Goal: Contribute content

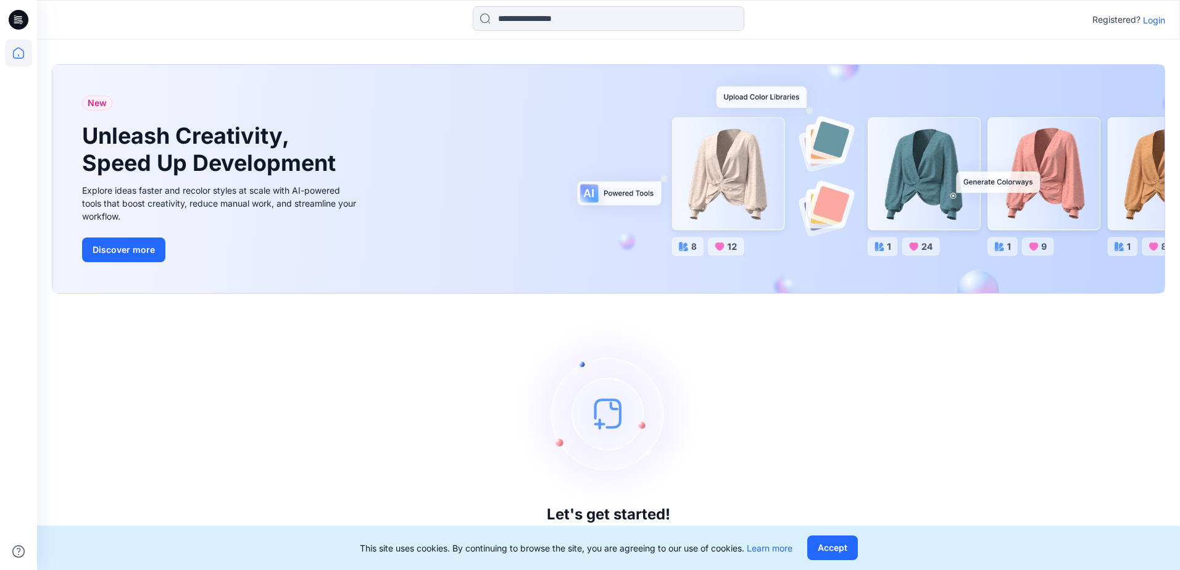
click at [1154, 18] on p "Login" at bounding box center [1154, 20] width 22 height 13
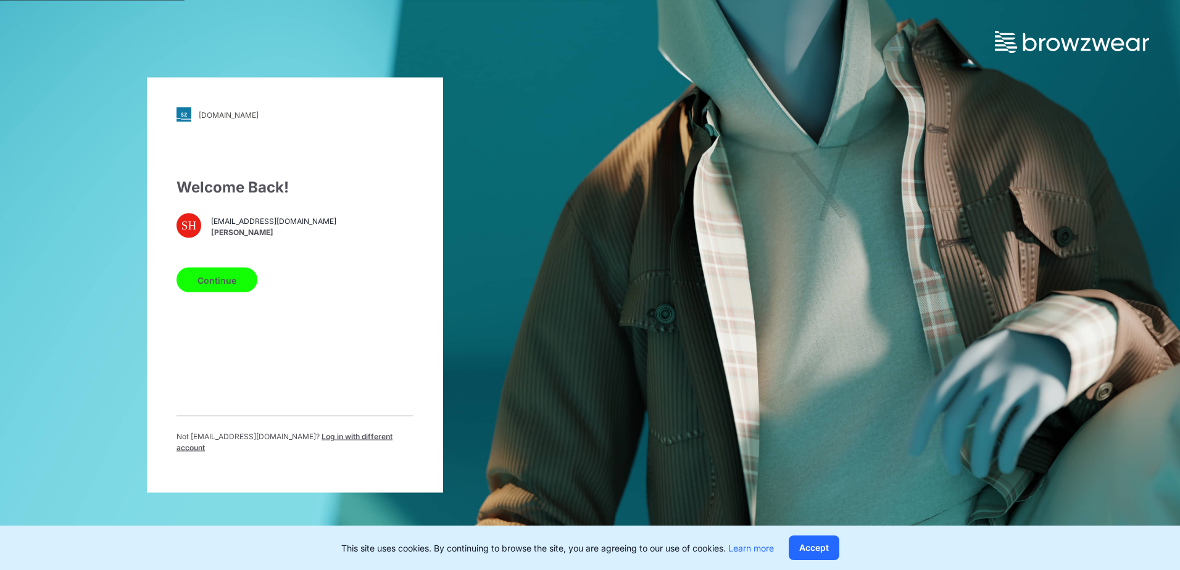
click at [215, 283] on button "Continue" at bounding box center [216, 280] width 81 height 25
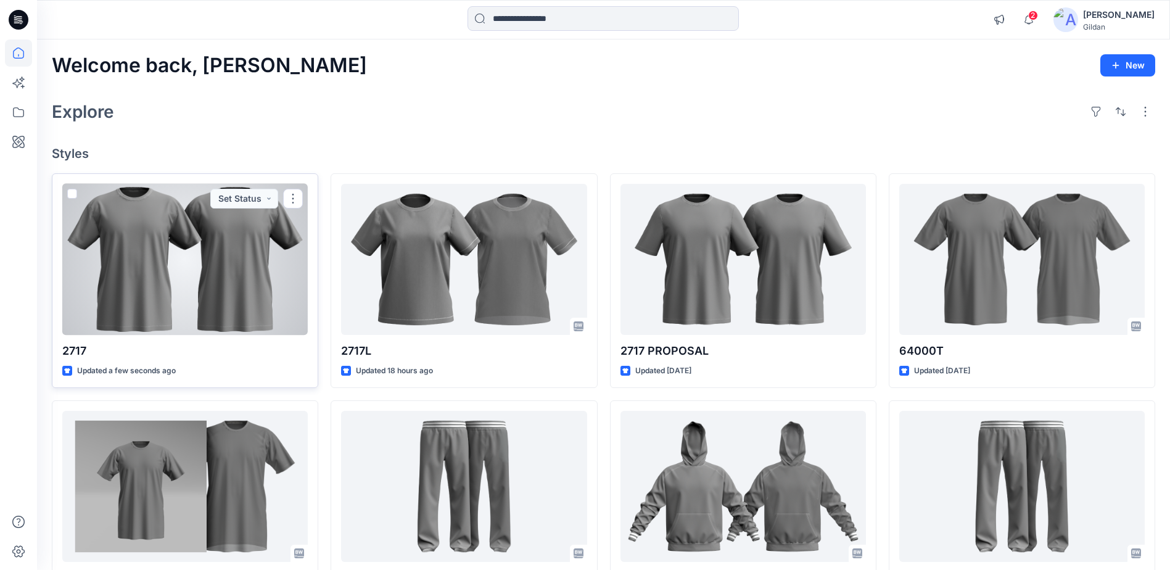
click at [204, 253] on div at bounding box center [185, 259] width 246 height 151
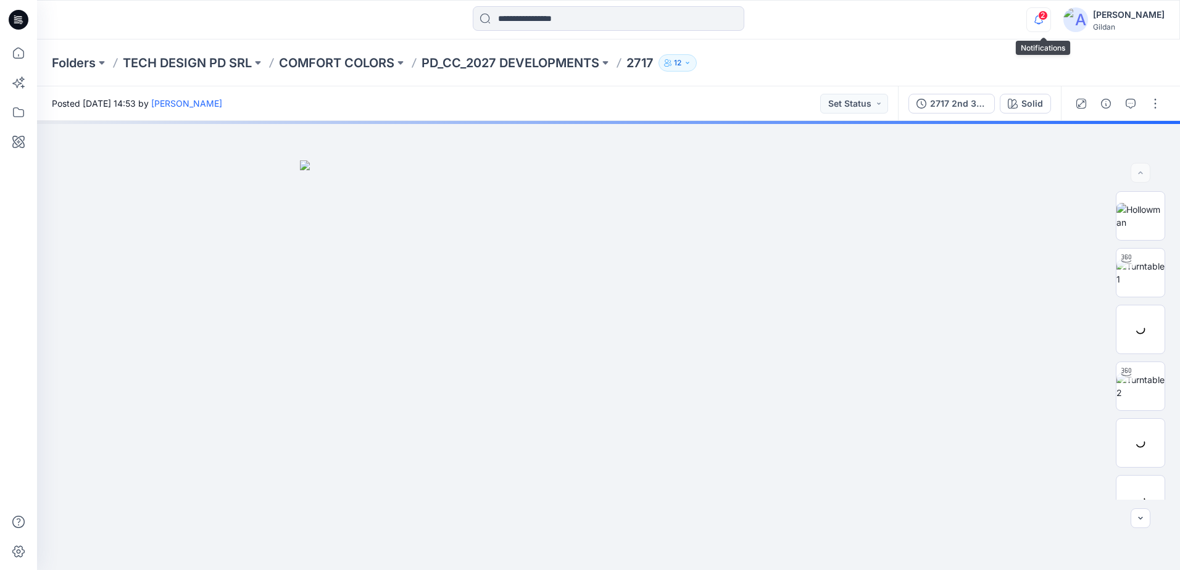
click at [1041, 14] on icon "button" at bounding box center [1038, 19] width 23 height 25
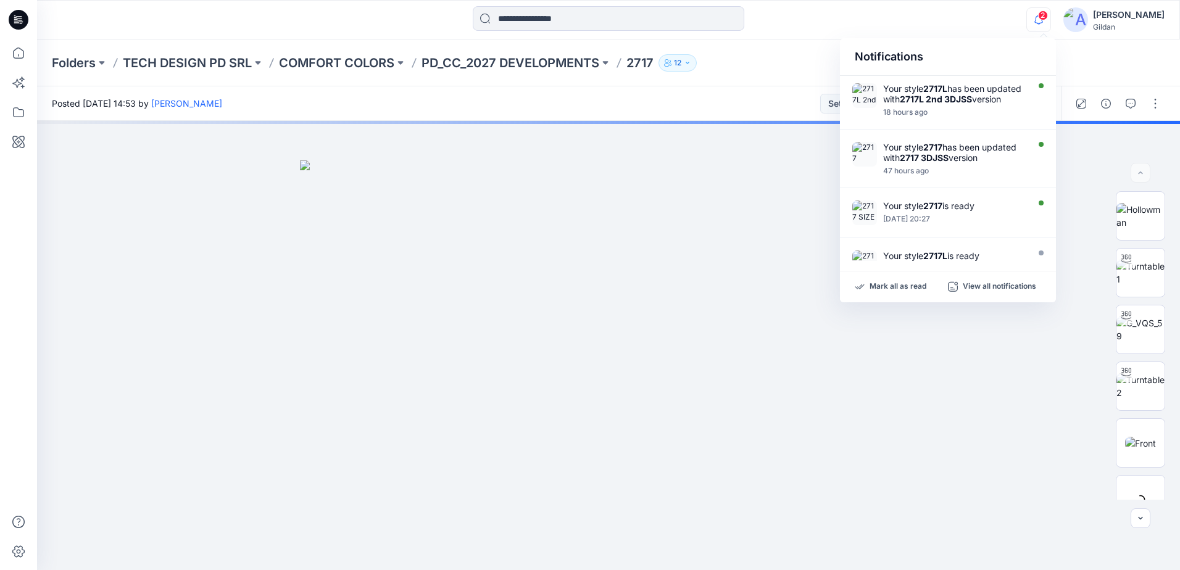
click at [1042, 20] on icon "button" at bounding box center [1038, 19] width 23 height 25
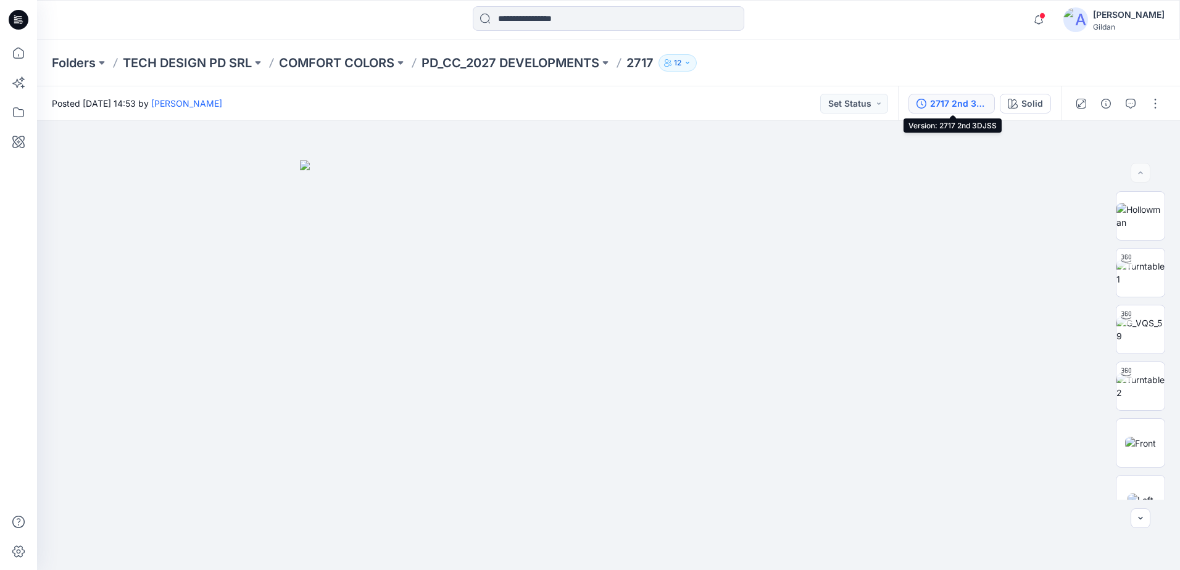
click at [966, 102] on div "2717 2nd 3DJSS" at bounding box center [958, 104] width 57 height 14
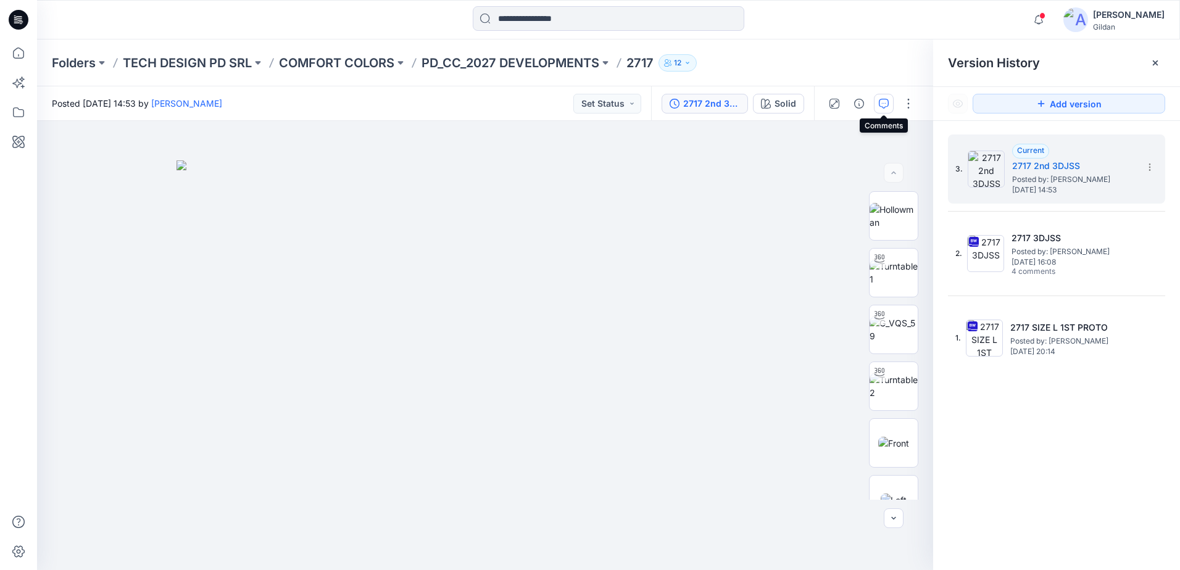
click at [885, 102] on icon "button" at bounding box center [883, 104] width 10 height 10
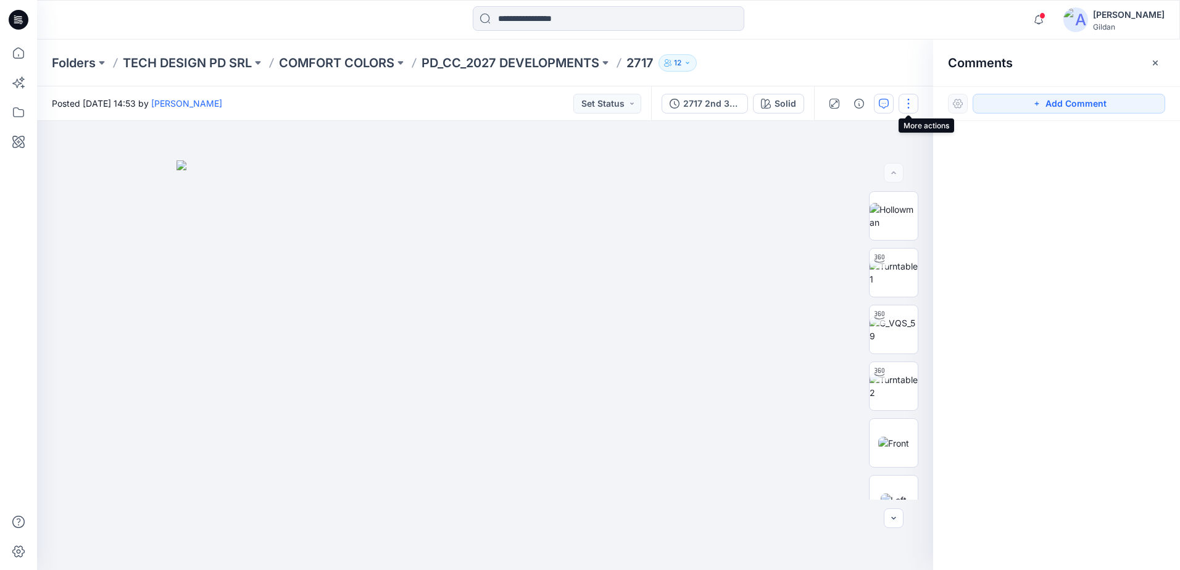
click at [907, 105] on button "button" at bounding box center [908, 104] width 20 height 20
click at [834, 164] on p "Edit" at bounding box center [829, 166] width 15 height 13
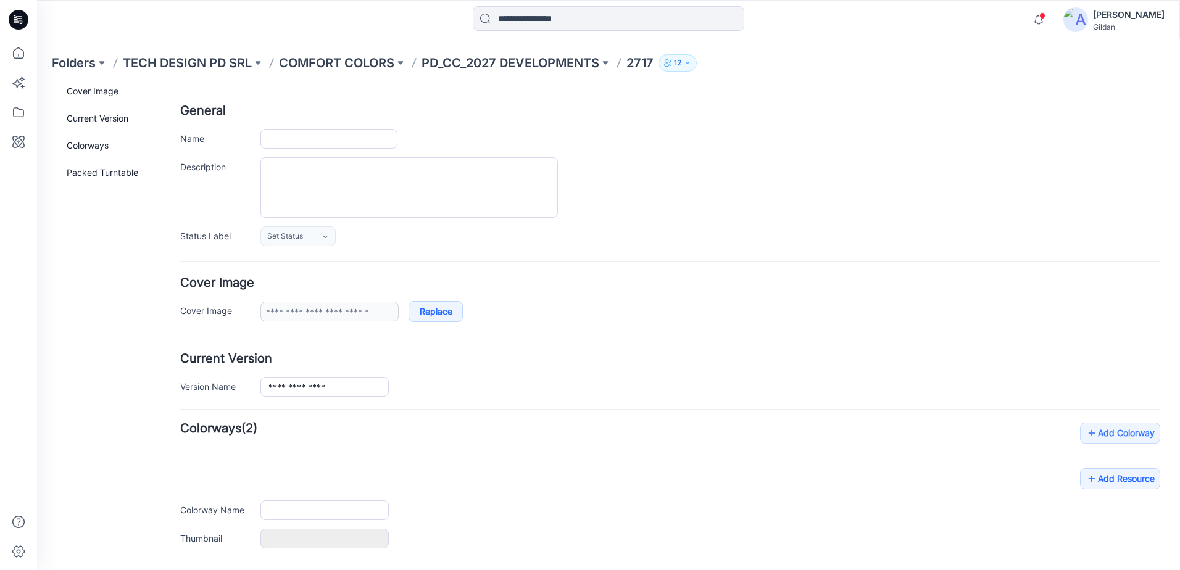
type input "****"
type input "*****"
type input "**********"
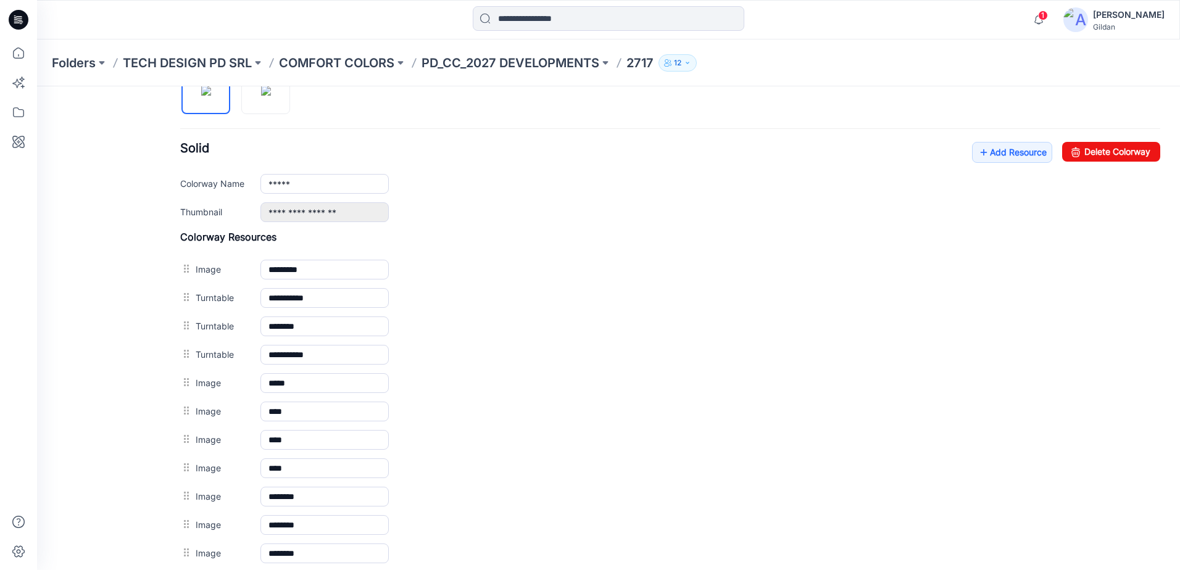
scroll to position [331, 0]
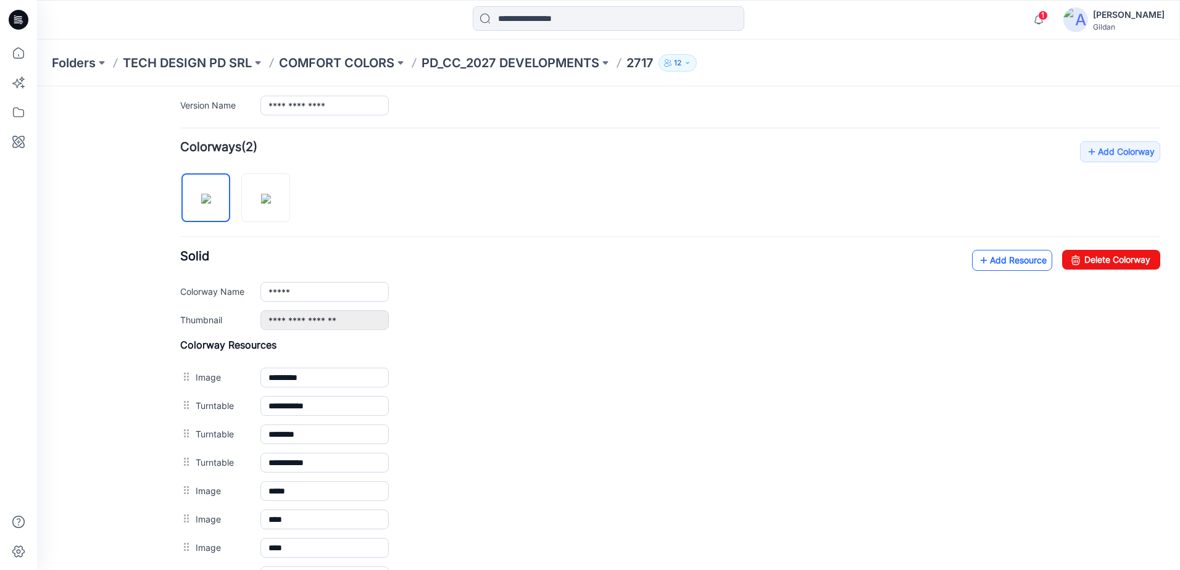
click at [996, 263] on link "Add Resource" at bounding box center [1012, 260] width 80 height 21
click at [983, 255] on link "Add Resource" at bounding box center [1012, 260] width 80 height 21
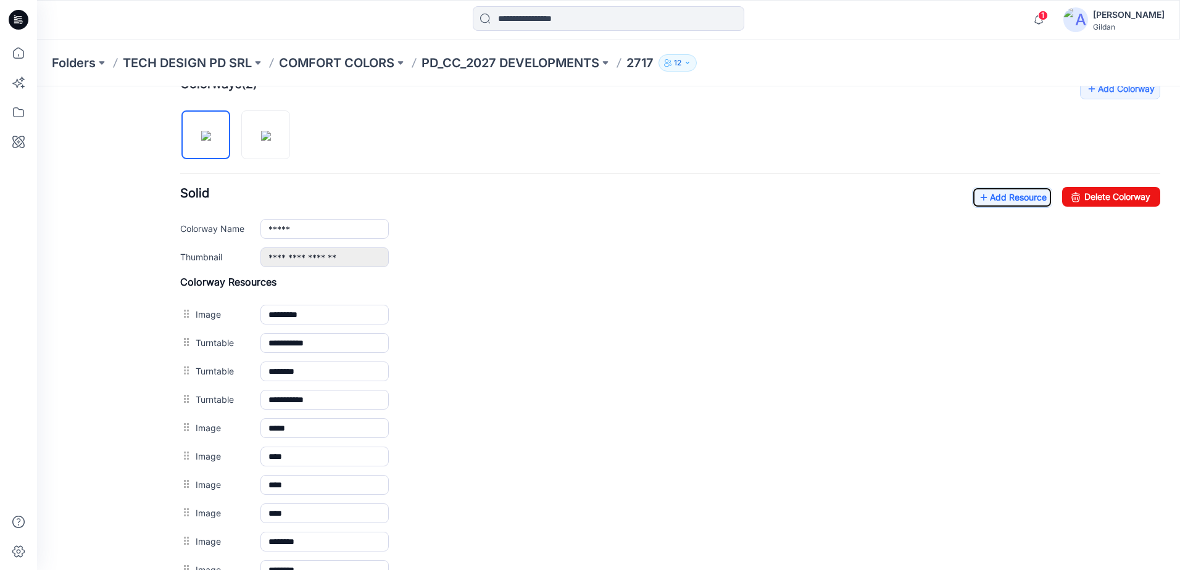
scroll to position [387, 0]
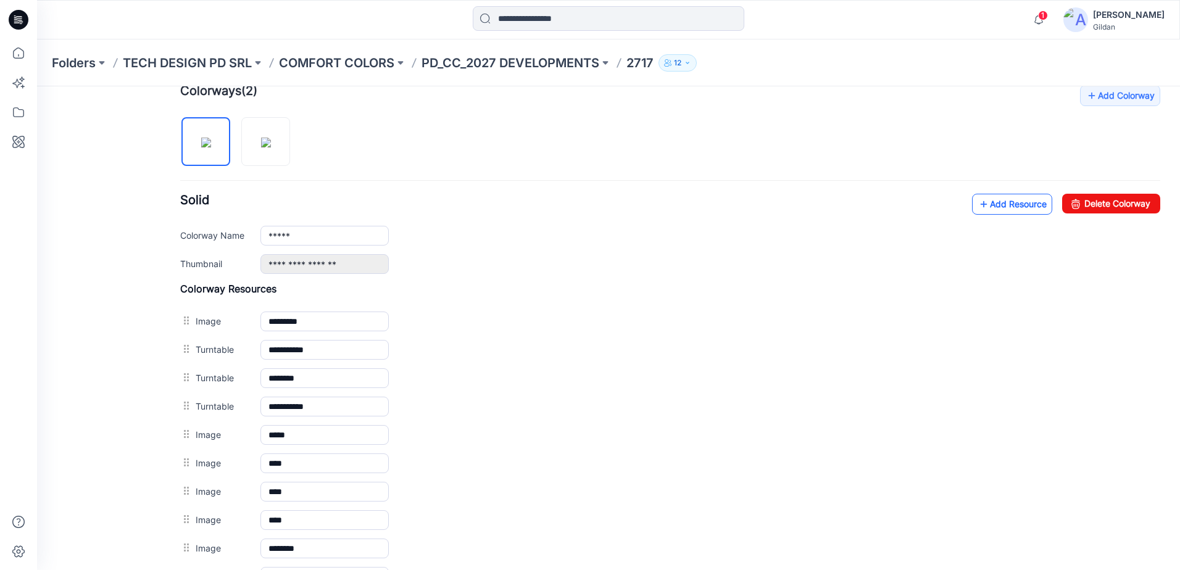
click at [1006, 202] on link "Add Resource" at bounding box center [1012, 204] width 80 height 21
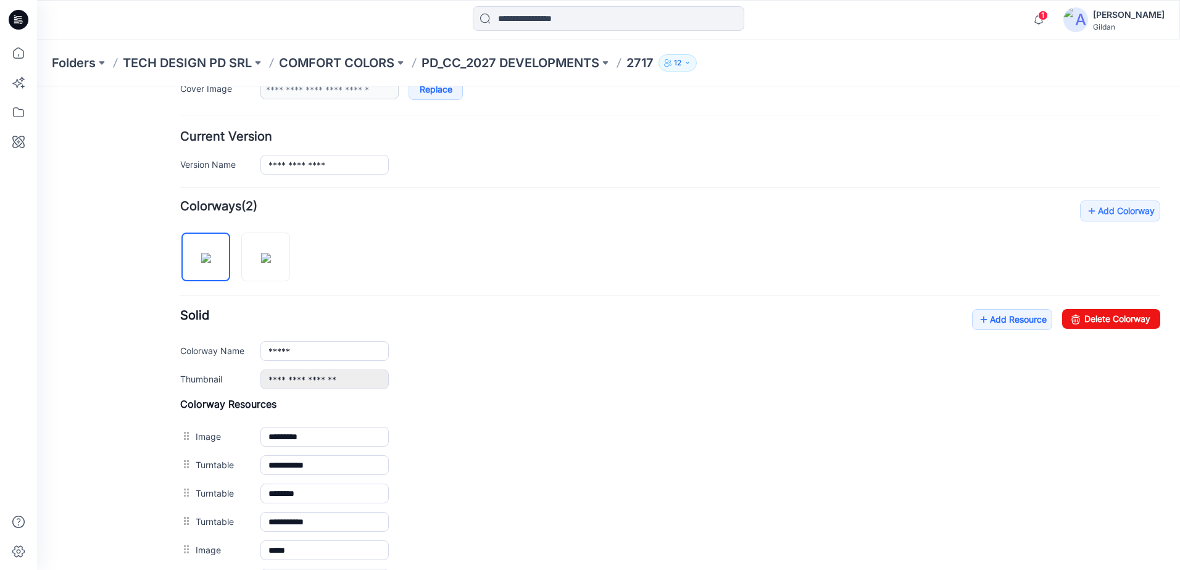
scroll to position [263, 0]
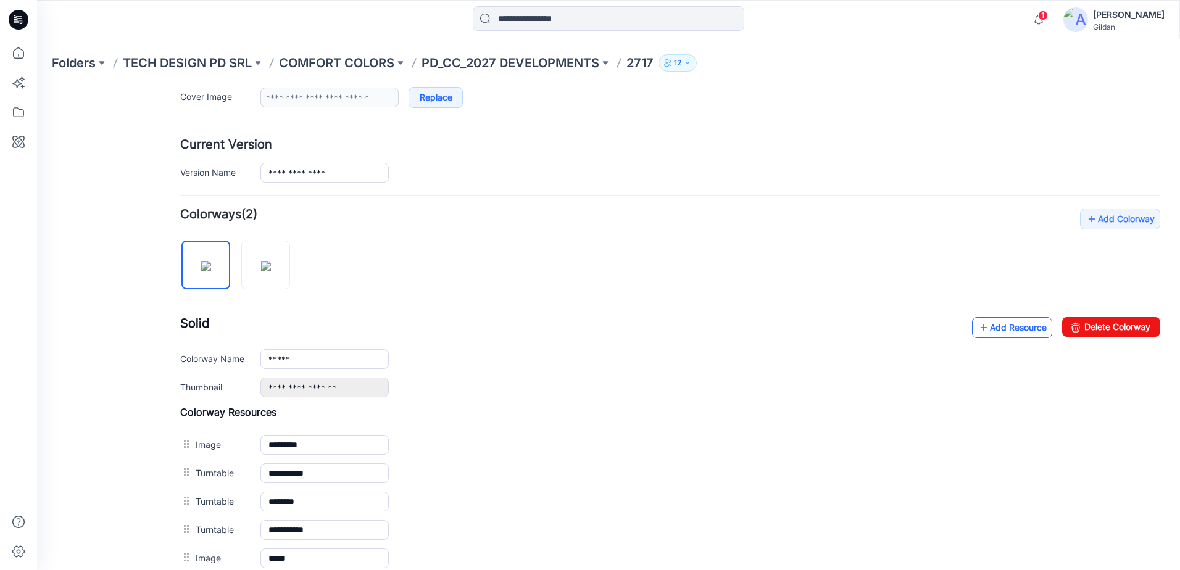
click at [1009, 328] on link "Add Resource" at bounding box center [1012, 327] width 80 height 21
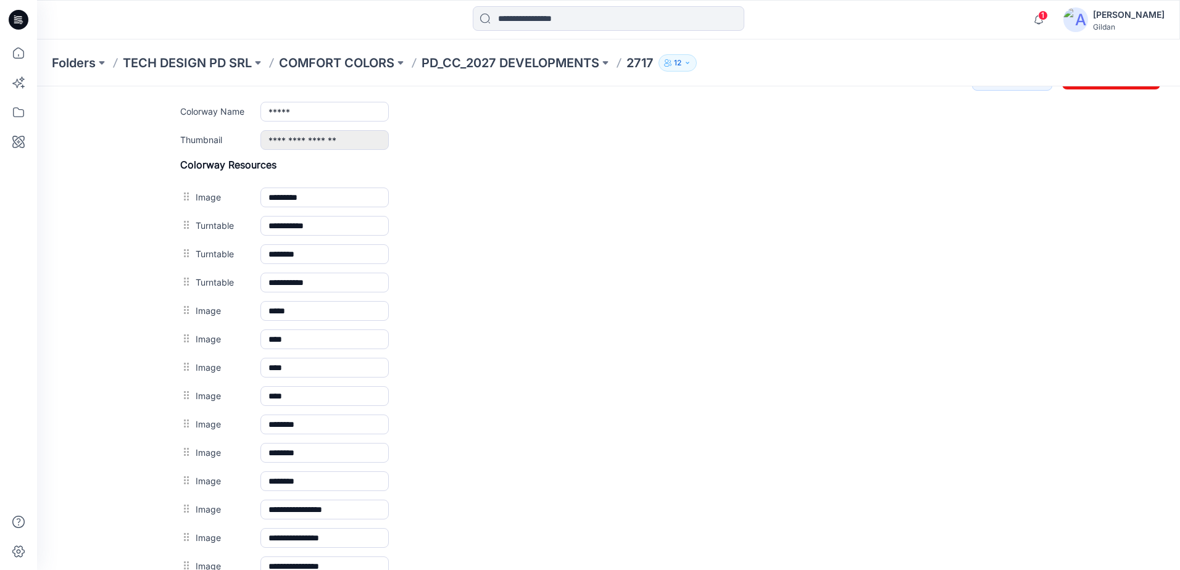
scroll to position [617, 0]
